Goal: Task Accomplishment & Management: Manage account settings

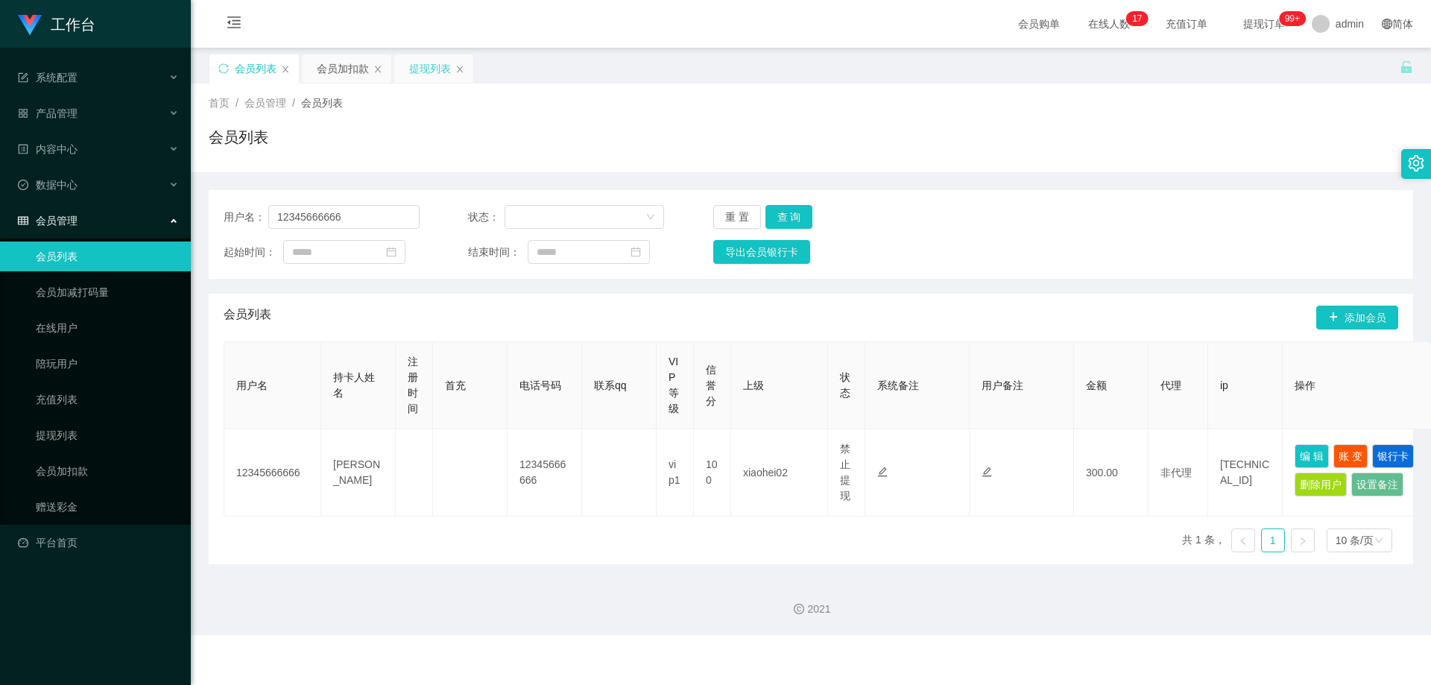
click at [416, 72] on div "提现列表" at bounding box center [430, 68] width 42 height 28
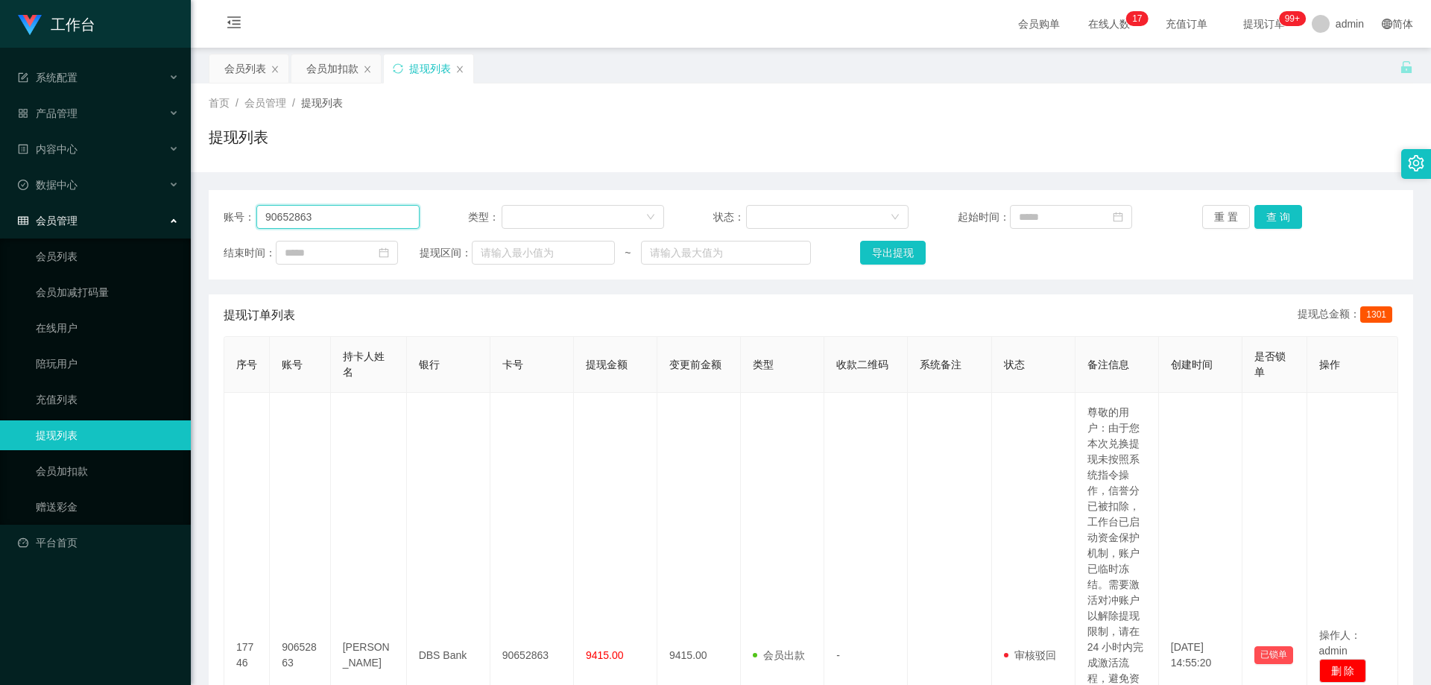
drag, startPoint x: 387, startPoint y: 215, endPoint x: 32, endPoint y: 215, distance: 355.4
paste input "CKL"
type input "CKL"
click at [1269, 211] on button "查 询" at bounding box center [1278, 217] width 48 height 24
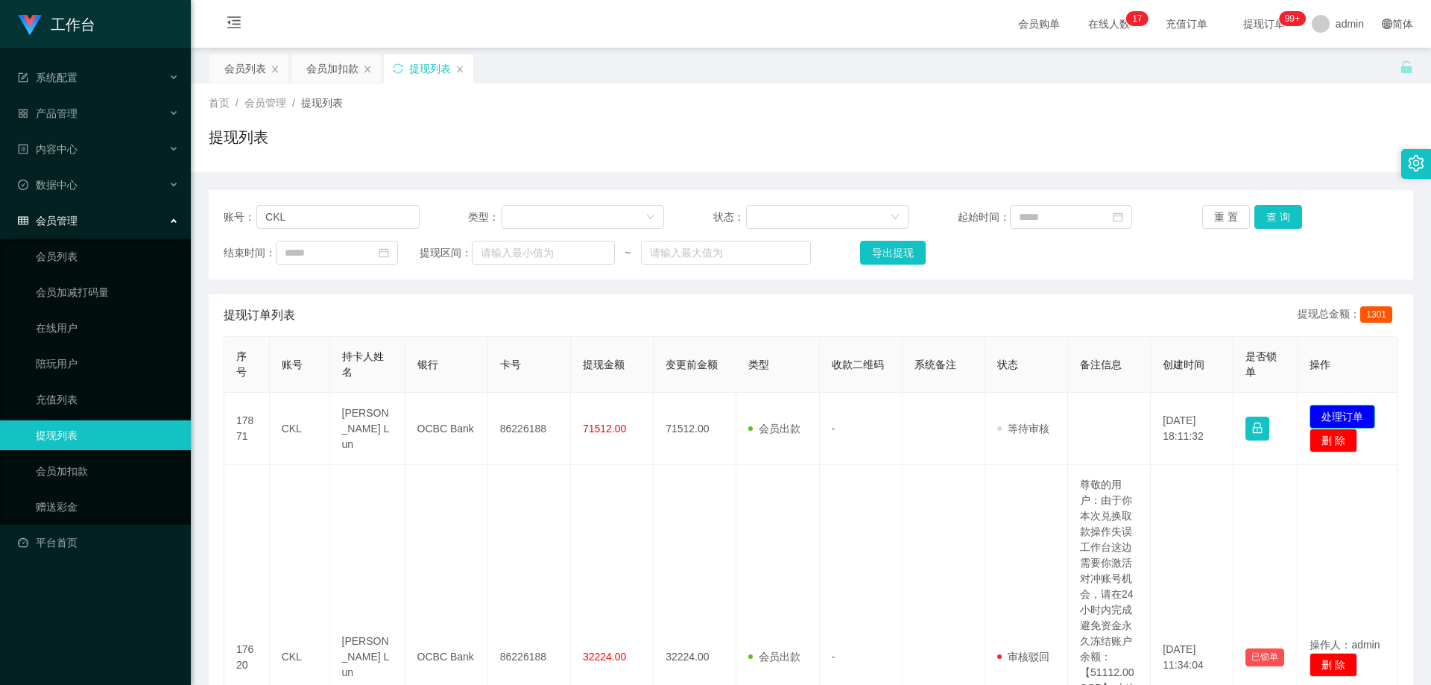
drag, startPoint x: 1347, startPoint y: 417, endPoint x: 1325, endPoint y: 417, distance: 21.6
click at [1347, 417] on button "处理订单" at bounding box center [1342, 417] width 66 height 24
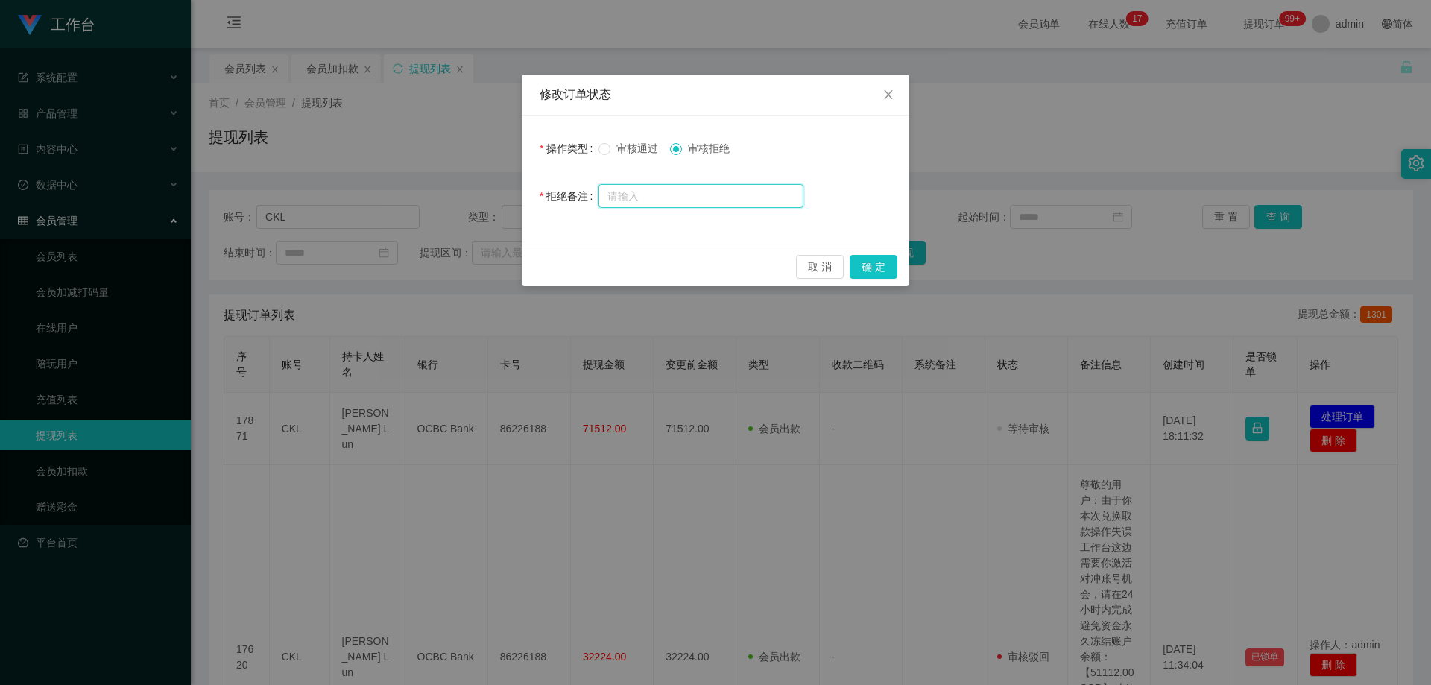
drag, startPoint x: 706, startPoint y: 200, endPoint x: 725, endPoint y: 200, distance: 18.6
click at [707, 200] on input "text" at bounding box center [700, 196] width 205 height 24
paste input "经检测你工作台多次错误，账号有验资处理导致账号信誉分不足，请联络相关负责人提升信誉分后再次发起提款，谢谢你的配合，信誉分需达到98分方可提款，请勿多次在信誉分…"
type input "经检测你工作台多次错误，账号有验资处理导致账号信誉分不足，请联络相关负责人提升信誉分后再次发起提款，谢谢你的配合，信誉分需达到98分方可提款，请勿多次在信誉分…"
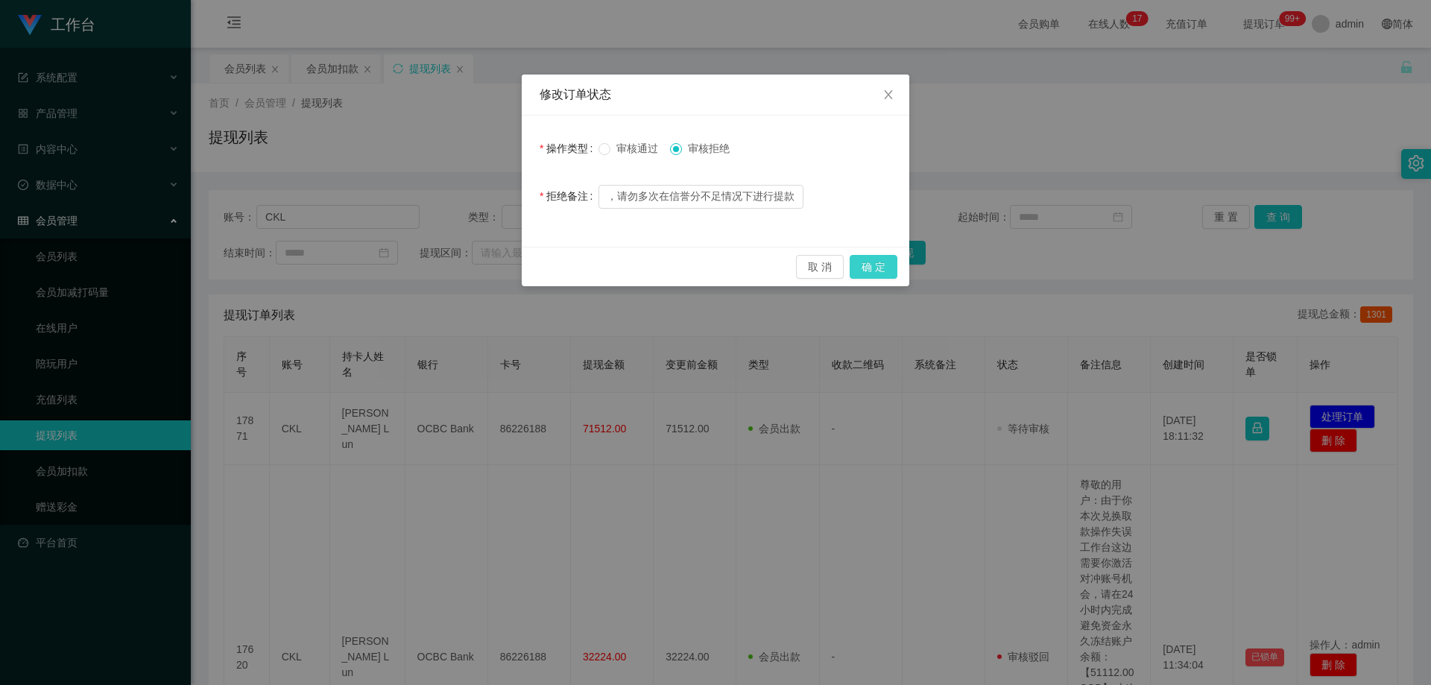
click at [866, 267] on button "确 定" at bounding box center [873, 267] width 48 height 24
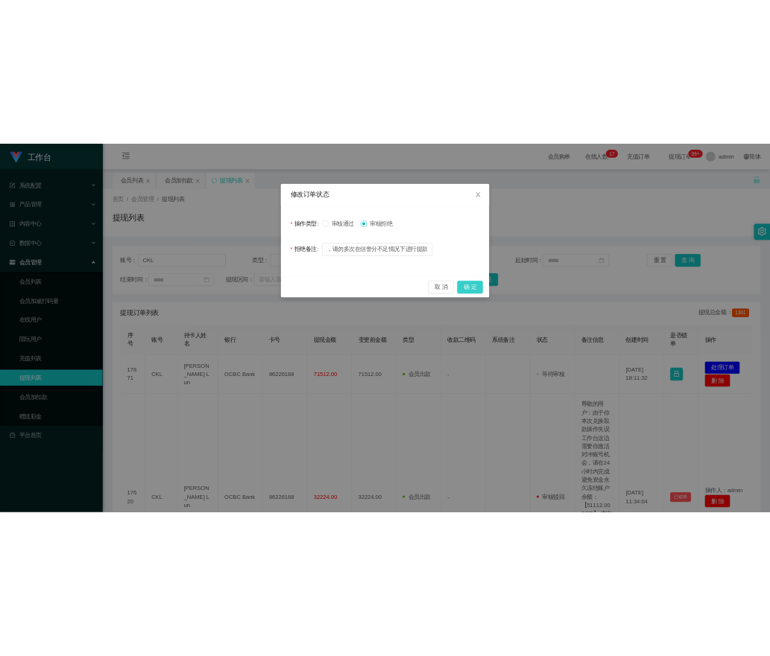
scroll to position [0, 0]
